Goal: Information Seeking & Learning: Check status

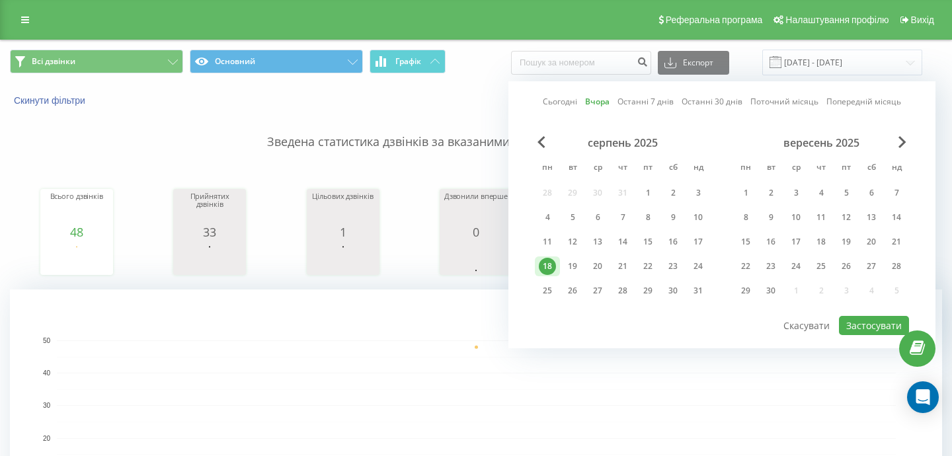
scroll to position [12, 0]
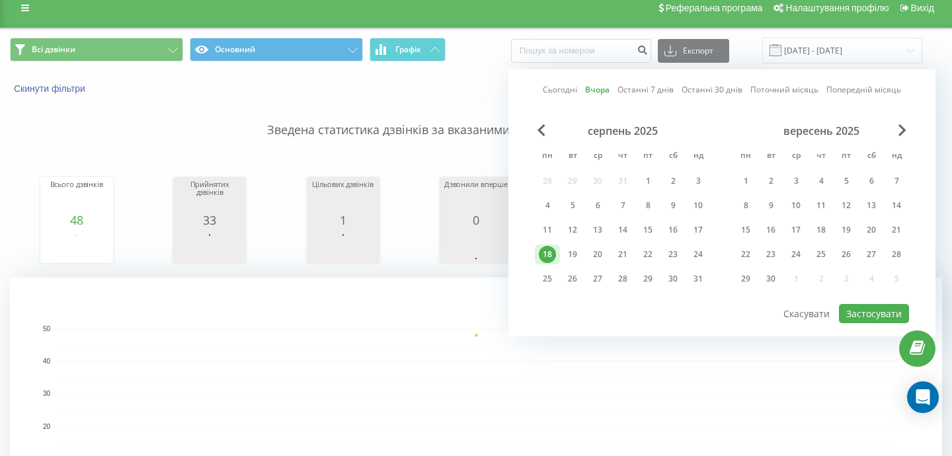
click at [576, 255] on div "19" at bounding box center [572, 254] width 17 height 17
click at [872, 311] on button "Застосувати" at bounding box center [874, 313] width 70 height 19
type input "[DATE] - [DATE]"
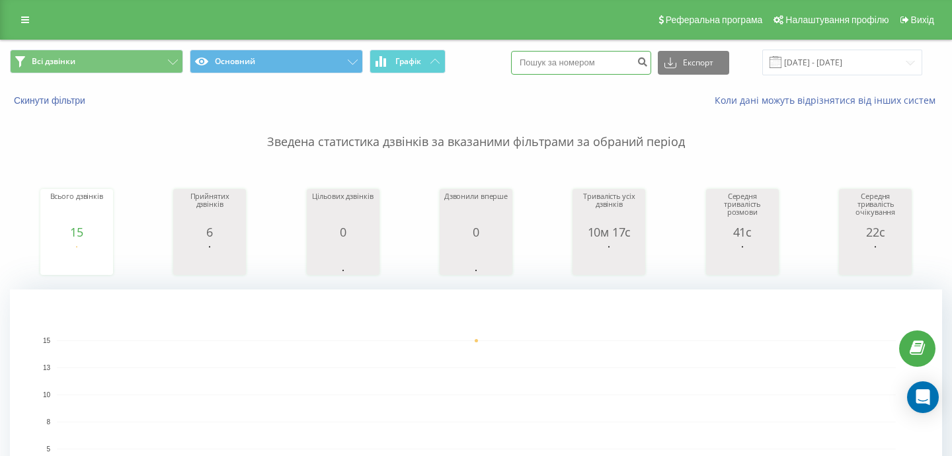
click at [593, 72] on input at bounding box center [581, 63] width 140 height 24
paste input "0986506944"
type input "0986506944"
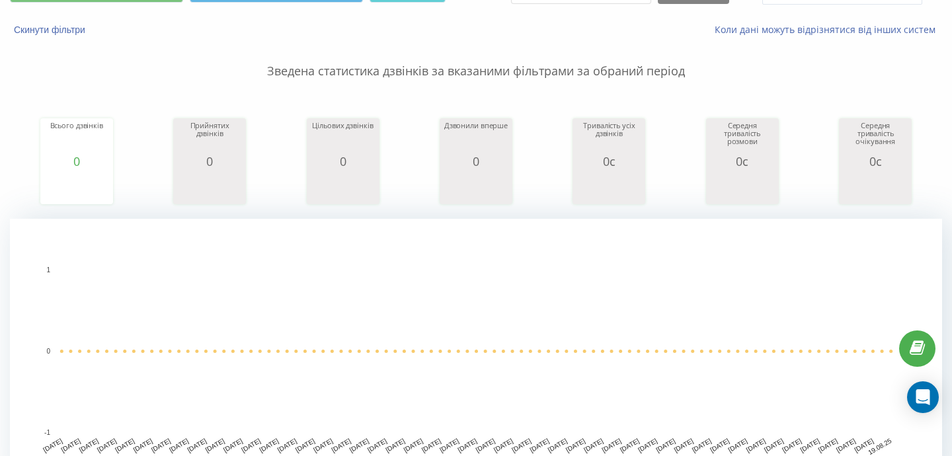
scroll to position [69, 0]
